Goal: Navigation & Orientation: Find specific page/section

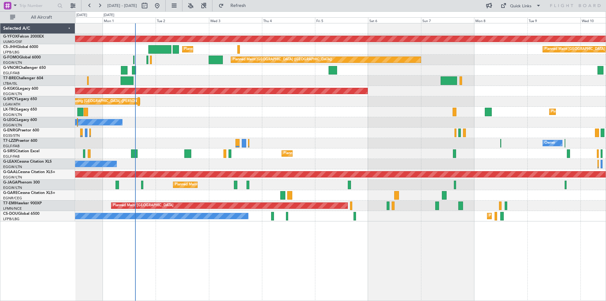
click at [239, 118] on div "Owner Owner" at bounding box center [340, 122] width 531 height 10
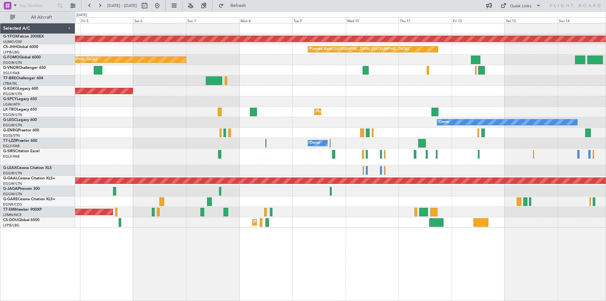
click at [134, 97] on div "AOG Maint Ostafyevo Planned Maint [GEOGRAPHIC_DATA] ([GEOGRAPHIC_DATA]) Planned…" at bounding box center [340, 125] width 531 height 204
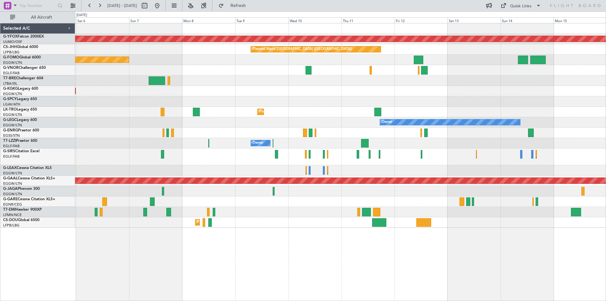
click at [258, 99] on div at bounding box center [340, 101] width 531 height 10
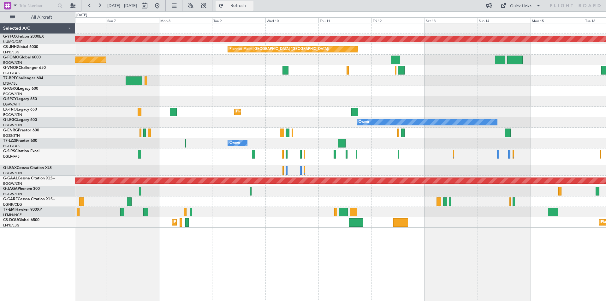
click at [251, 6] on span "Refresh" at bounding box center [238, 5] width 27 height 4
click at [511, 8] on div "Quick Links" at bounding box center [520, 6] width 21 height 6
click at [510, 18] on button "Trip Builder" at bounding box center [521, 20] width 47 height 15
click at [521, 4] on div "Quick Links" at bounding box center [520, 6] width 21 height 6
click at [511, 22] on button "Trip Builder" at bounding box center [521, 20] width 47 height 15
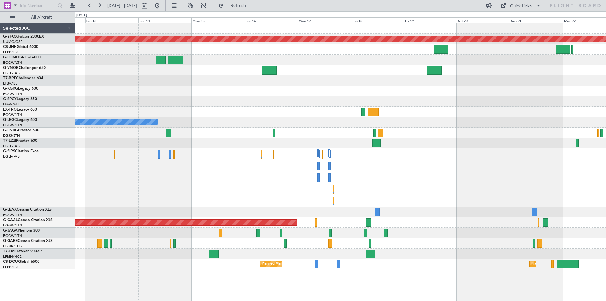
click at [334, 86] on div "AOG Maint Ostafyevo Planned Maint [GEOGRAPHIC_DATA] ([GEOGRAPHIC_DATA]) Owner A…" at bounding box center [340, 146] width 531 height 246
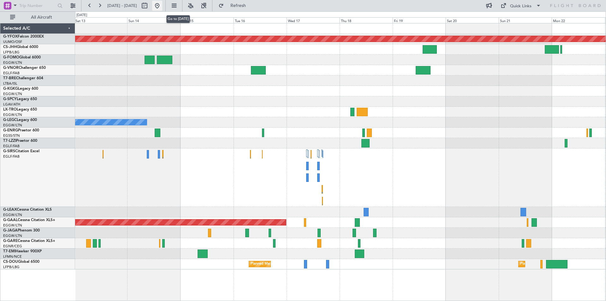
click at [162, 7] on button at bounding box center [157, 6] width 10 height 10
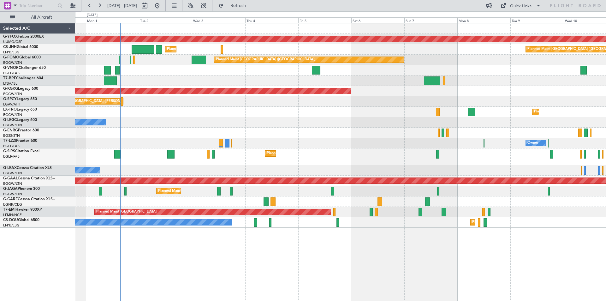
click at [186, 141] on div "AOG Maint Ostafyevo Planned Maint [GEOGRAPHIC_DATA] ([GEOGRAPHIC_DATA]) Planned…" at bounding box center [340, 125] width 531 height 204
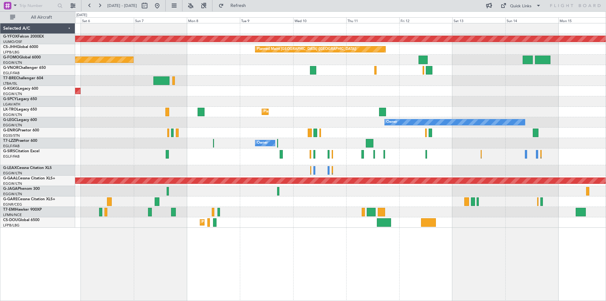
click at [201, 103] on div "AOG Maint Ostafyevo Planned Maint [GEOGRAPHIC_DATA] ([GEOGRAPHIC_DATA]) Planned…" at bounding box center [340, 125] width 531 height 204
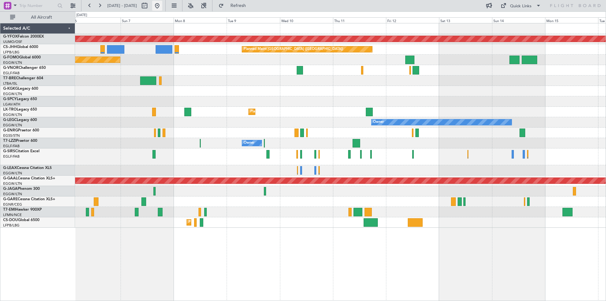
click at [162, 4] on button at bounding box center [157, 6] width 10 height 10
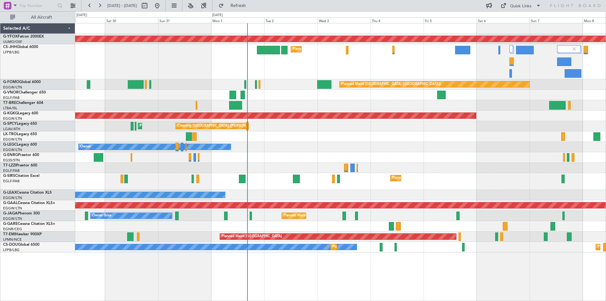
click at [398, 105] on div at bounding box center [340, 105] width 531 height 10
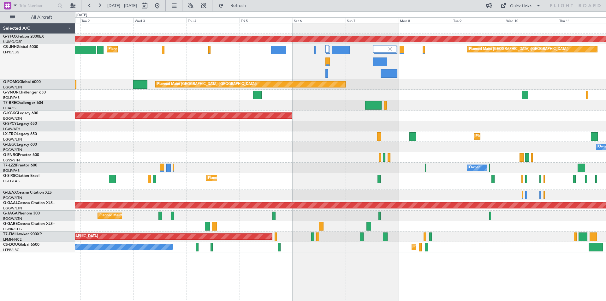
click at [291, 80] on div "AOG Maint Ostafyevo Planned Maint [GEOGRAPHIC_DATA] ([GEOGRAPHIC_DATA]) Planned…" at bounding box center [340, 137] width 531 height 229
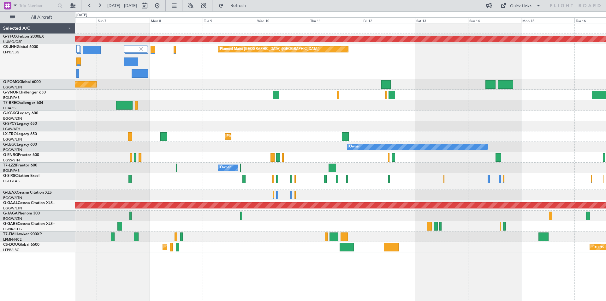
click at [243, 74] on div "Planned Maint [GEOGRAPHIC_DATA] ([GEOGRAPHIC_DATA])" at bounding box center [340, 61] width 531 height 35
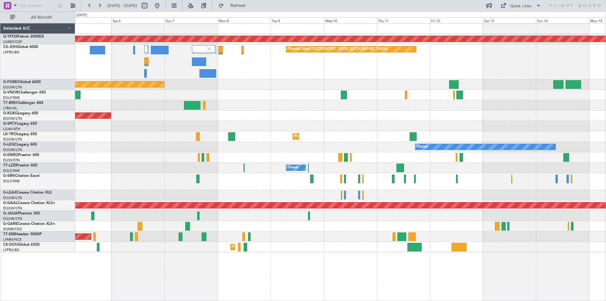
click at [418, 103] on div "AOG Maint Ostafyevo Planned Maint [GEOGRAPHIC_DATA] ([GEOGRAPHIC_DATA]) Planned…" at bounding box center [340, 137] width 531 height 229
